Goal: Task Accomplishment & Management: Manage account settings

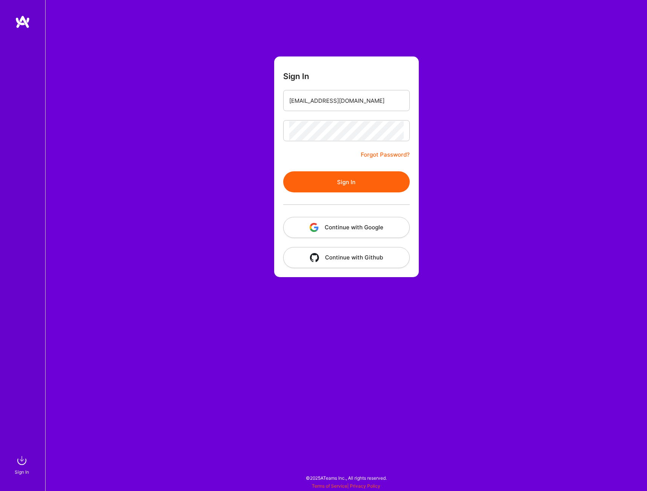
click at [344, 182] on button "Sign In" at bounding box center [346, 181] width 127 height 21
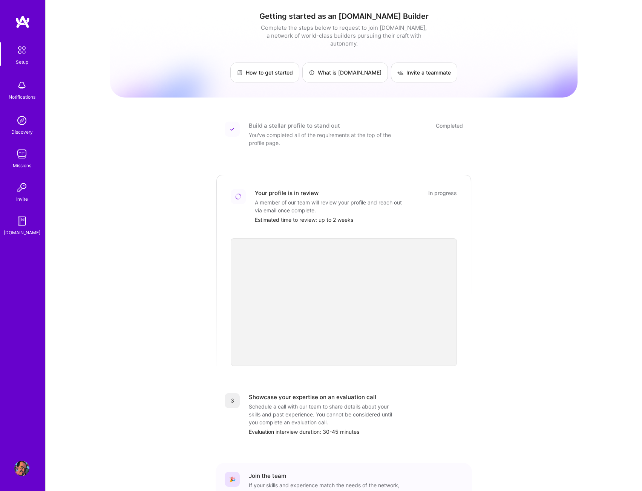
click at [19, 468] on img at bounding box center [21, 468] width 15 height 15
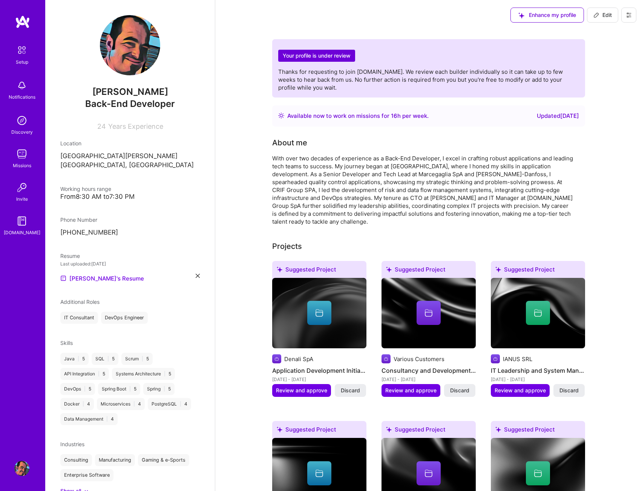
click at [23, 21] on img at bounding box center [22, 22] width 15 height 14
click at [626, 15] on icon at bounding box center [629, 15] width 6 height 6
click at [599, 71] on button "Log Out" at bounding box center [608, 70] width 57 height 19
